Goal: Information Seeking & Learning: Find specific fact

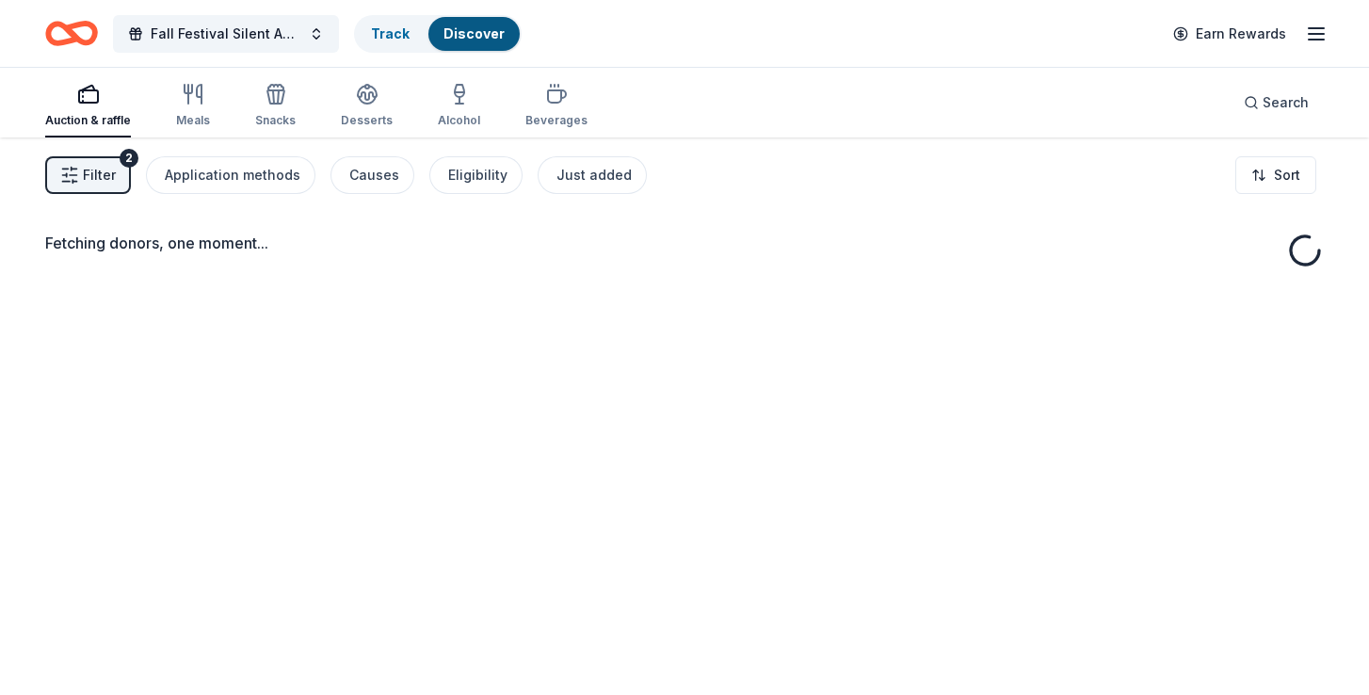
click at [361, 277] on div "Fetching donors, one moment..." at bounding box center [684, 484] width 1369 height 695
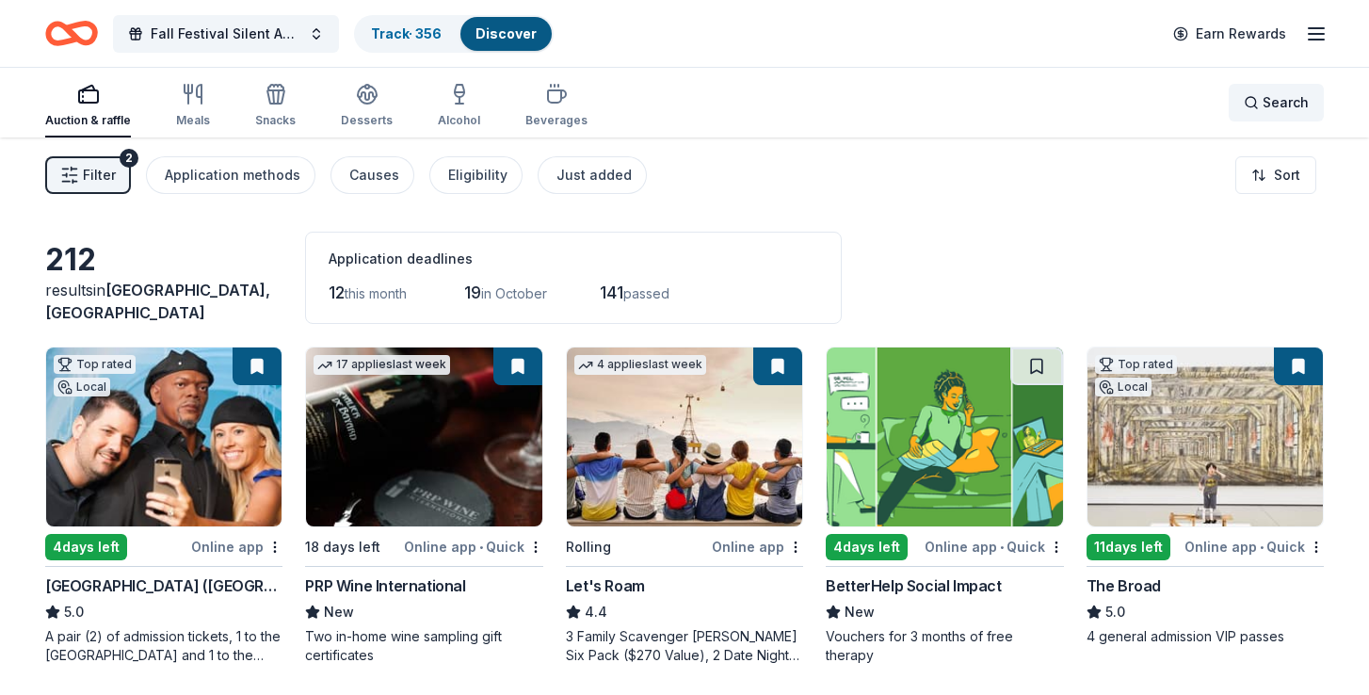
click at [1274, 104] on span "Search" at bounding box center [1285, 102] width 46 height 23
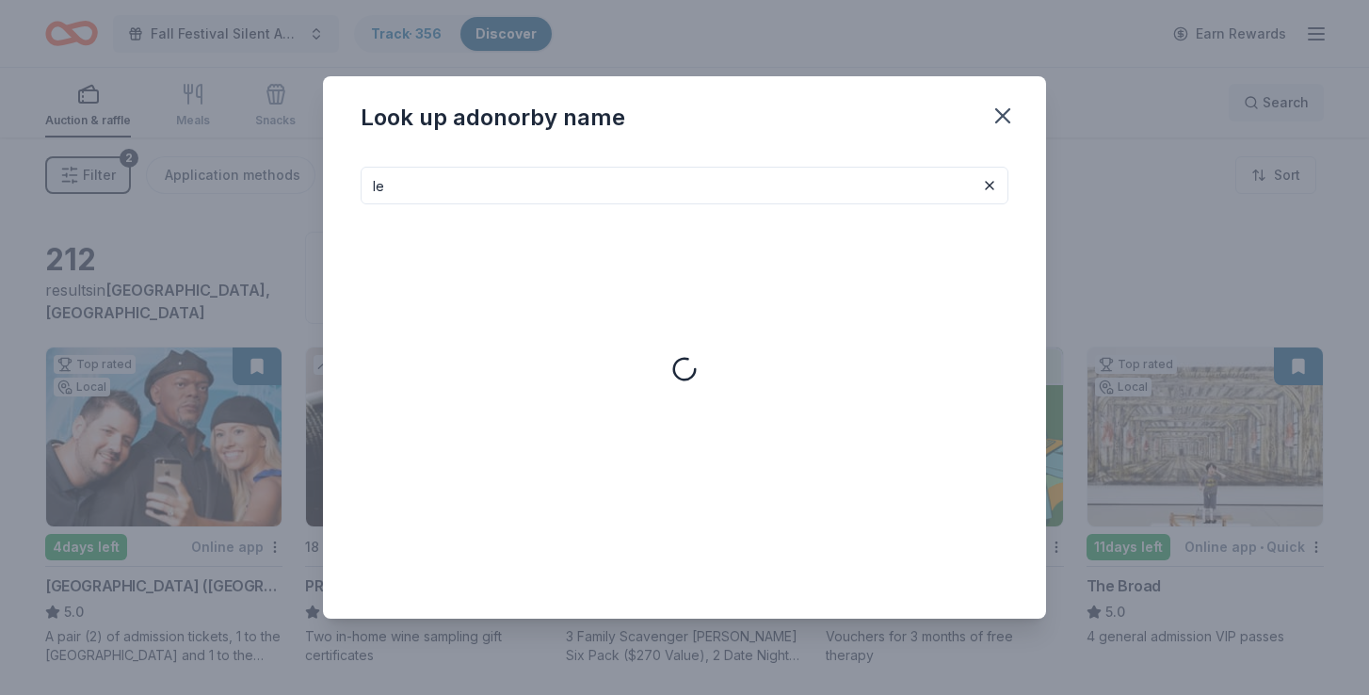
type input "l"
type input "electronic arts"
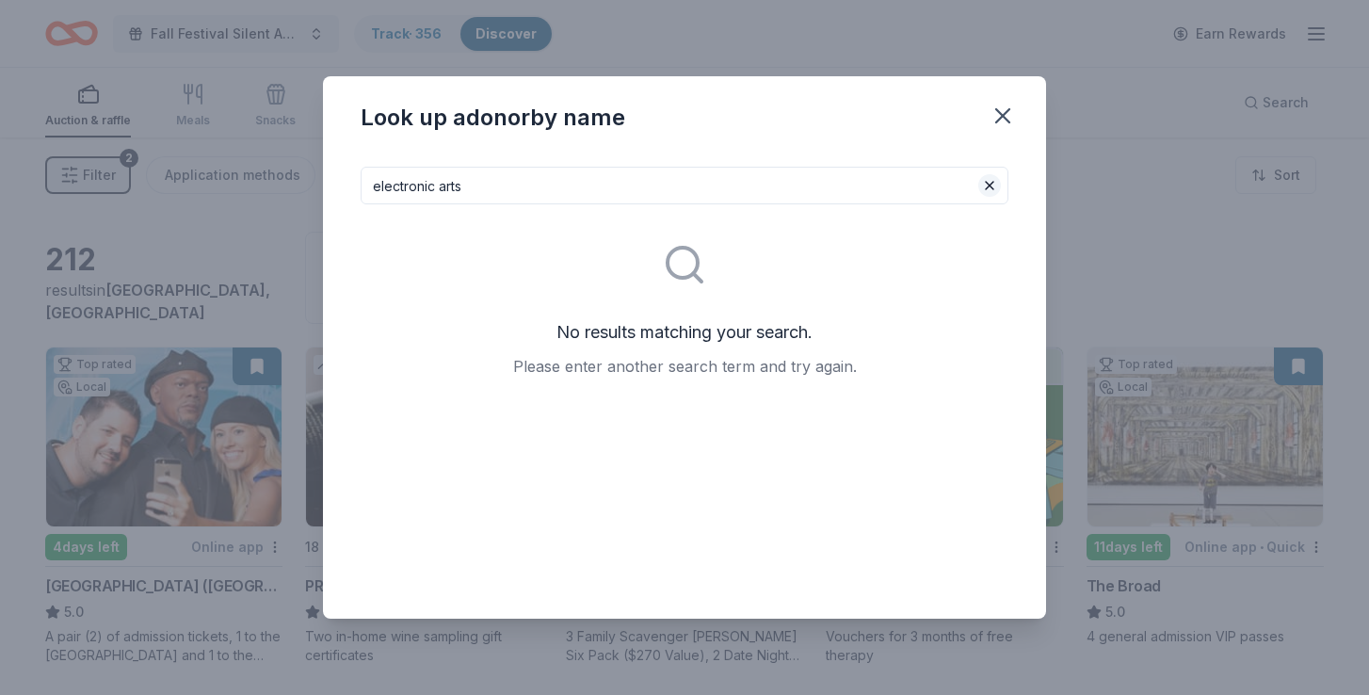
click at [989, 191] on button at bounding box center [989, 185] width 23 height 23
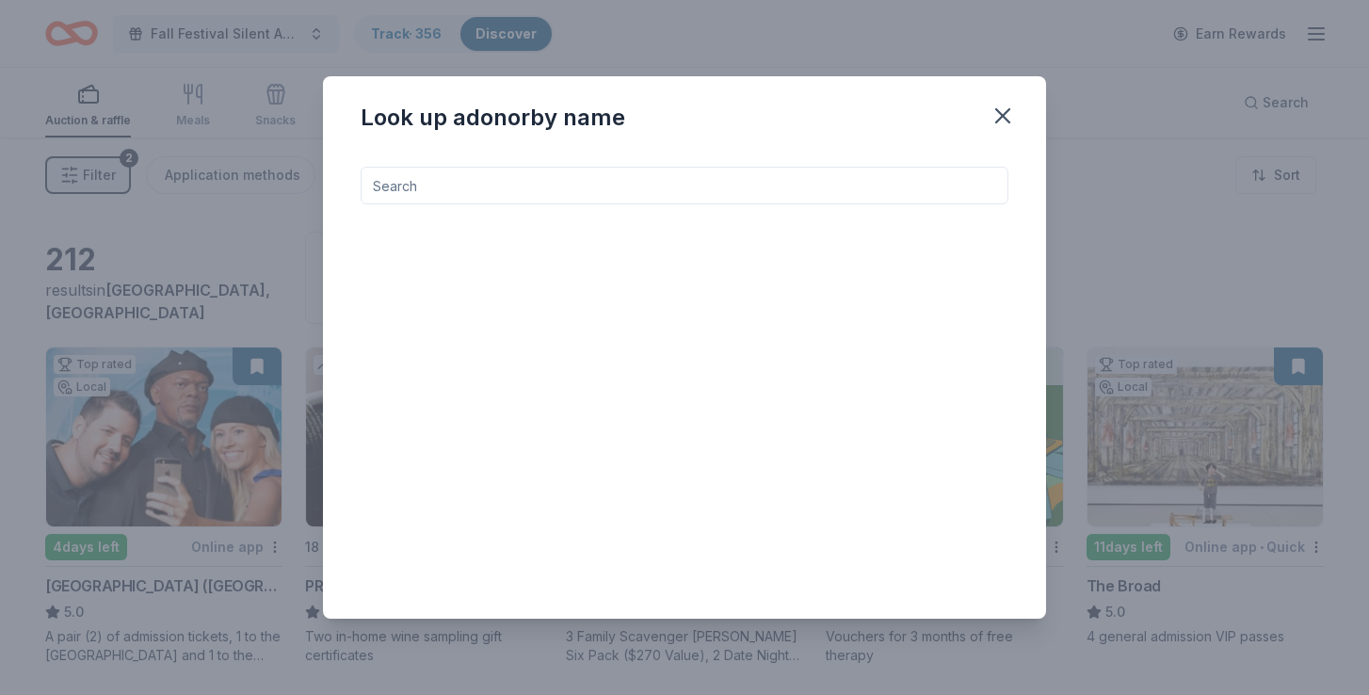
click at [686, 172] on input at bounding box center [685, 186] width 648 height 38
type input "E"
click at [1004, 119] on icon "button" at bounding box center [1002, 115] width 13 height 13
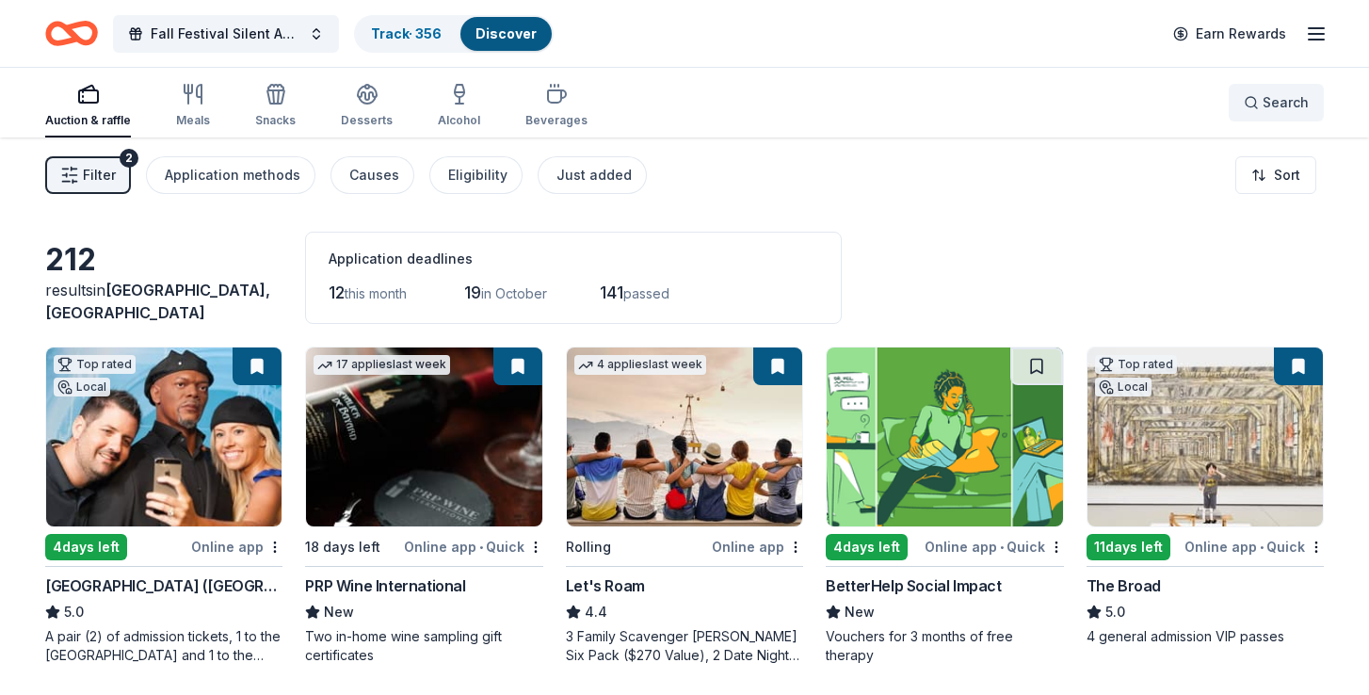
click at [1288, 90] on button "Search" at bounding box center [1275, 103] width 95 height 38
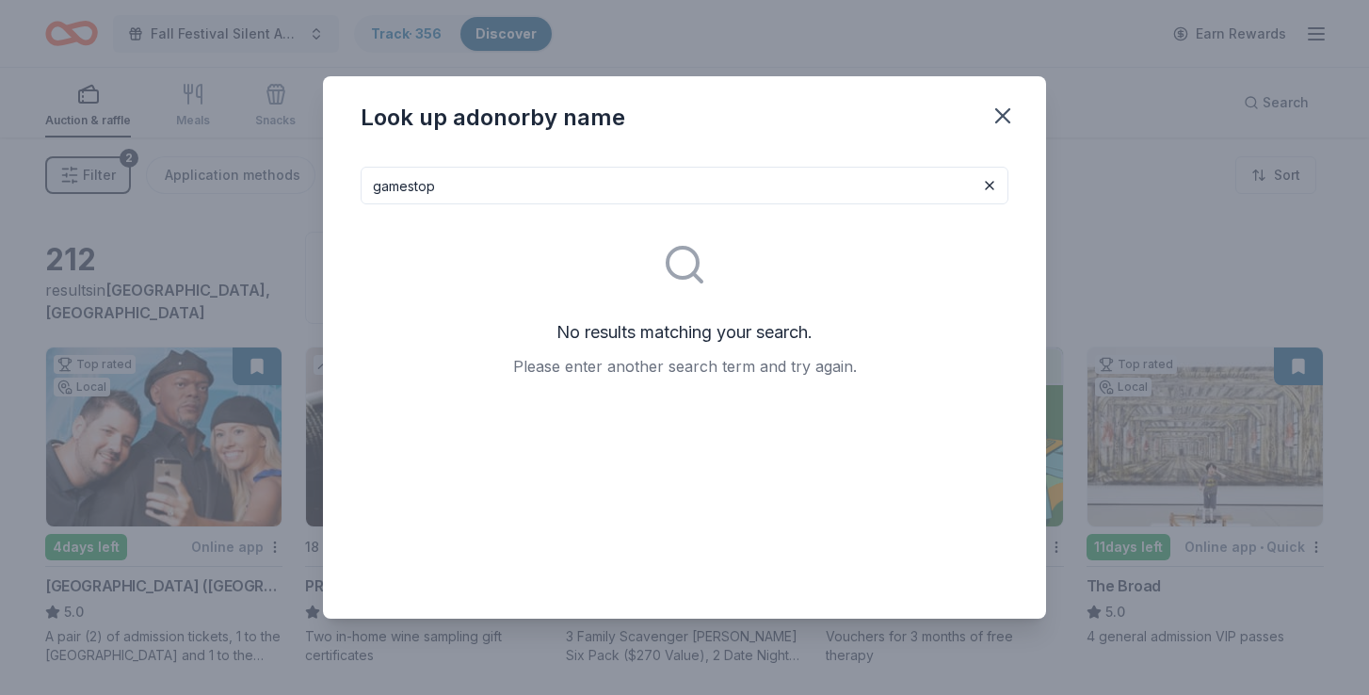
click at [409, 187] on input "gamestop" at bounding box center [685, 186] width 648 height 38
type input "game stop"
click at [1007, 117] on icon "button" at bounding box center [1002, 116] width 26 height 26
